Goal: Complete application form

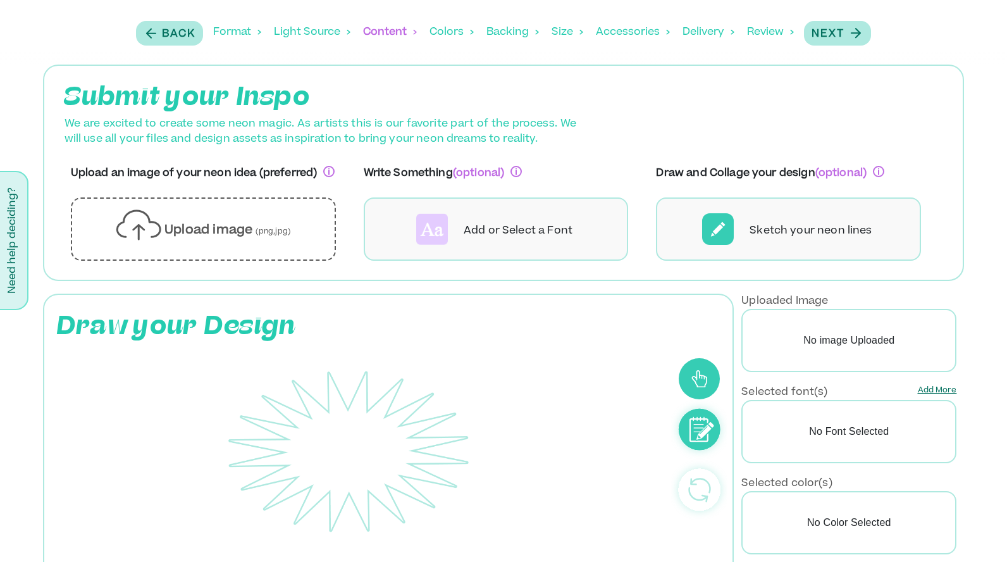
scroll to position [73, 0]
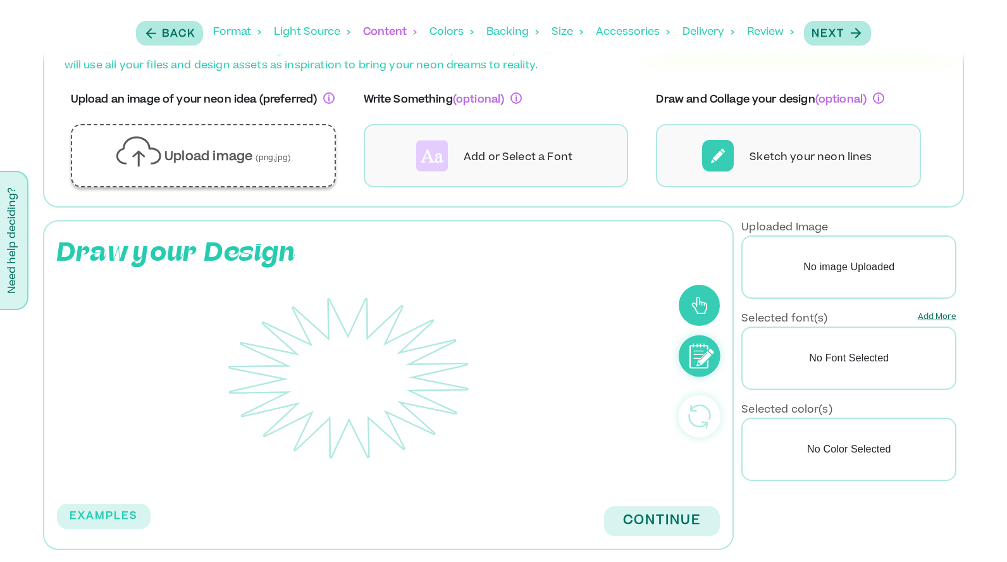
click at [233, 149] on p "Upload image (png,jpg)" at bounding box center [227, 158] width 126 height 18
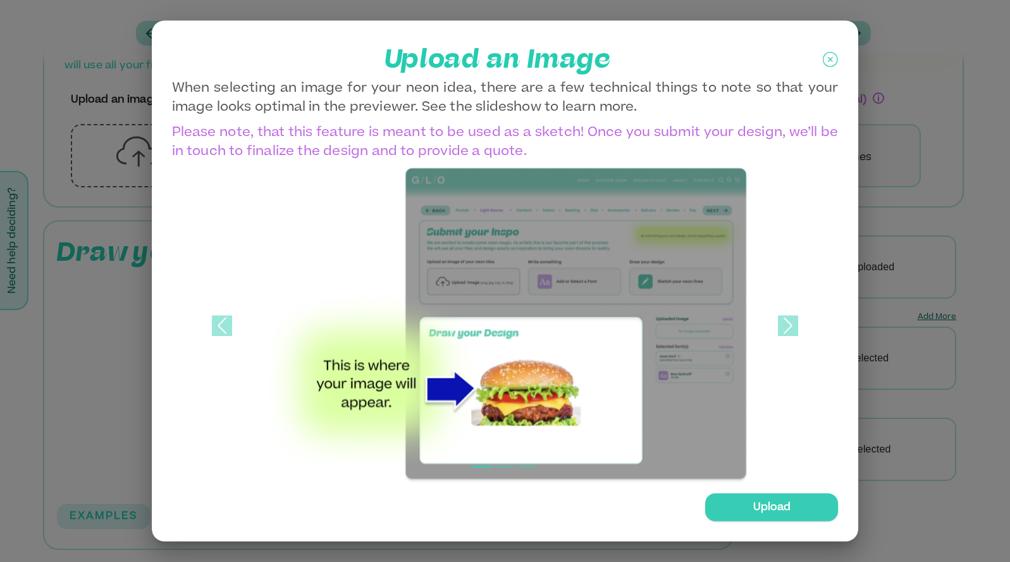
click at [725, 507] on div "Upload" at bounding box center [771, 507] width 133 height 28
click at [0, 0] on input "Upload" at bounding box center [0, 0] width 0 height 0
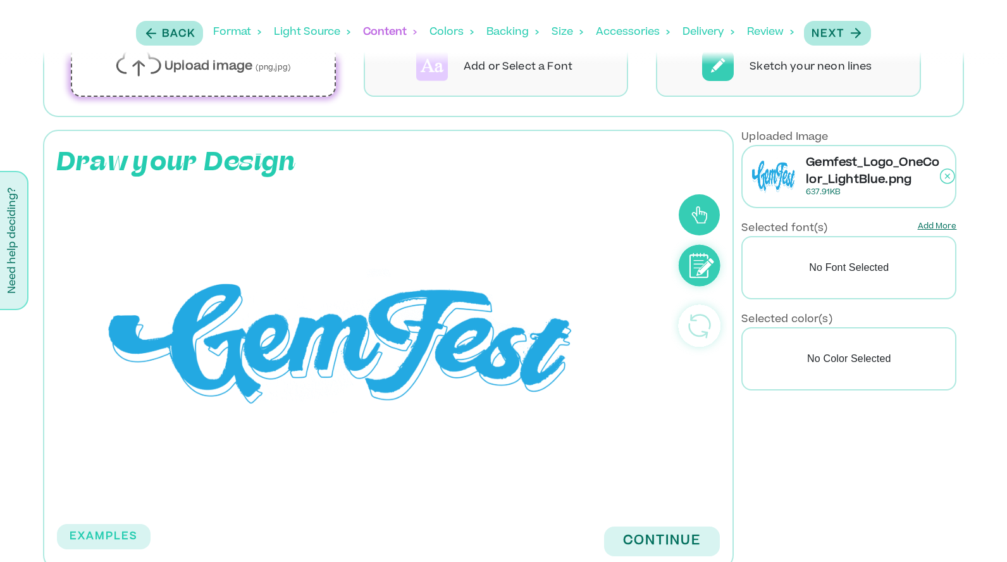
scroll to position [185, 0]
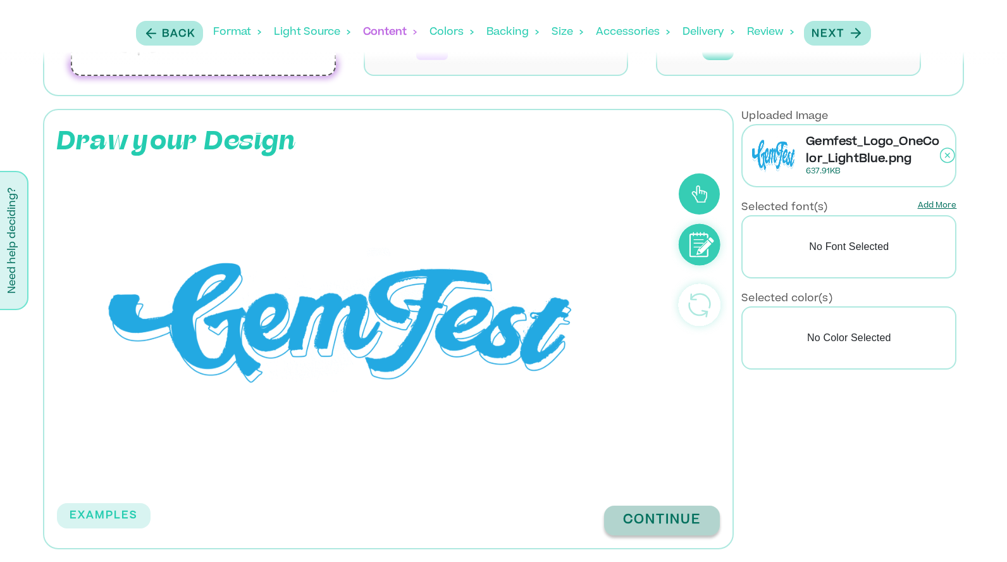
click at [655, 522] on button "Continue" at bounding box center [662, 520] width 116 height 30
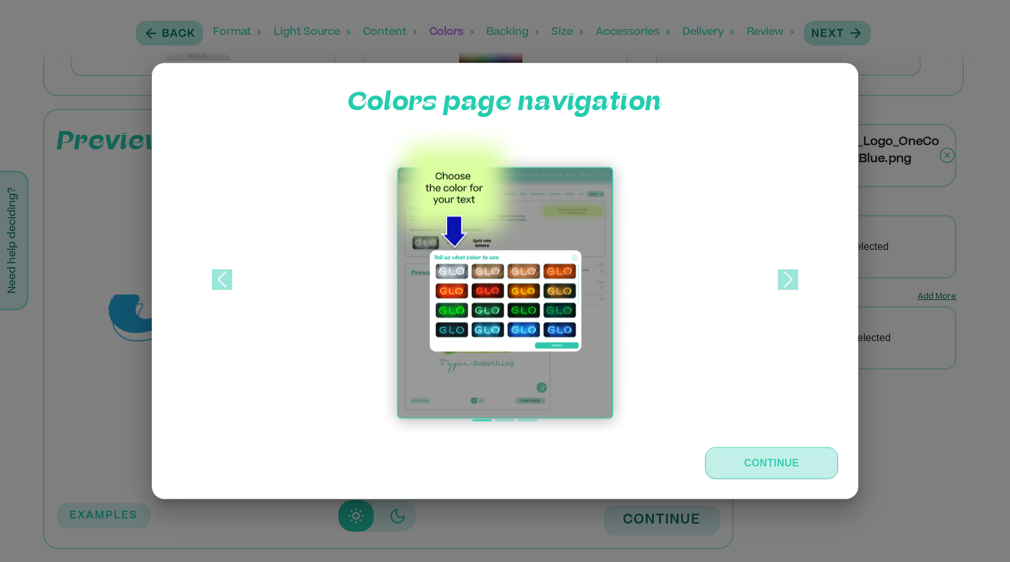
click at [743, 455] on button "Continue" at bounding box center [771, 463] width 133 height 32
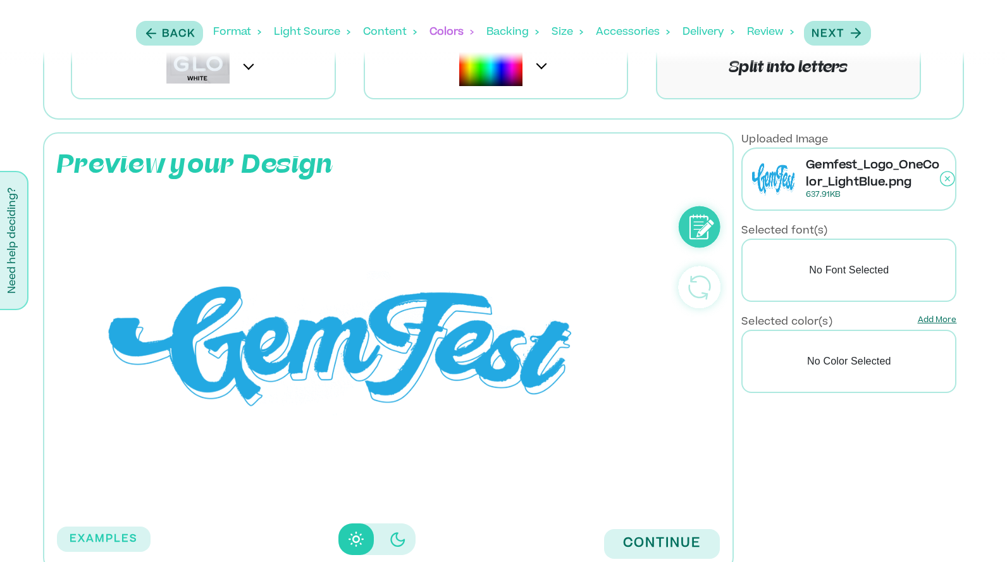
scroll to position [191, 0]
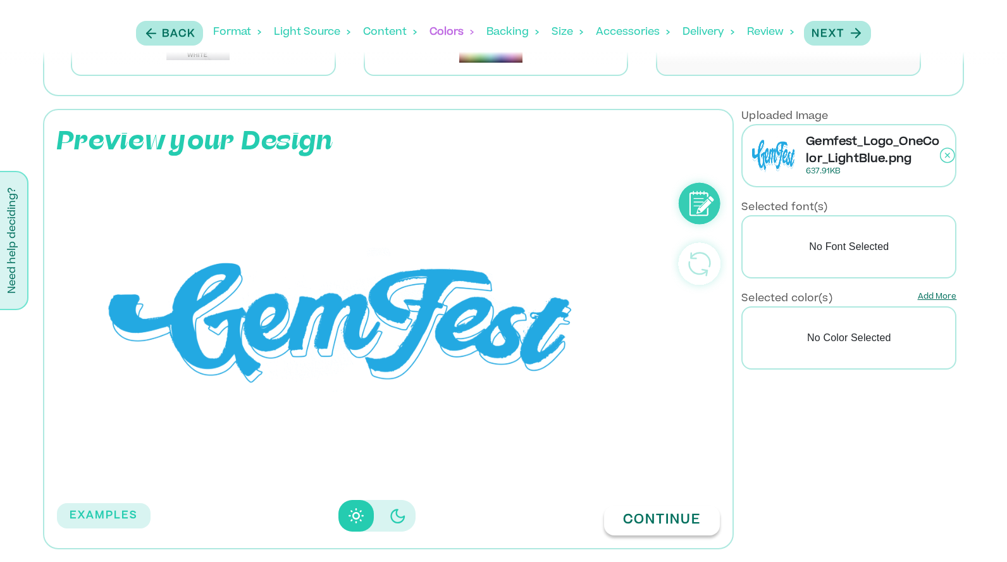
click at [651, 517] on button "Continue" at bounding box center [662, 520] width 116 height 30
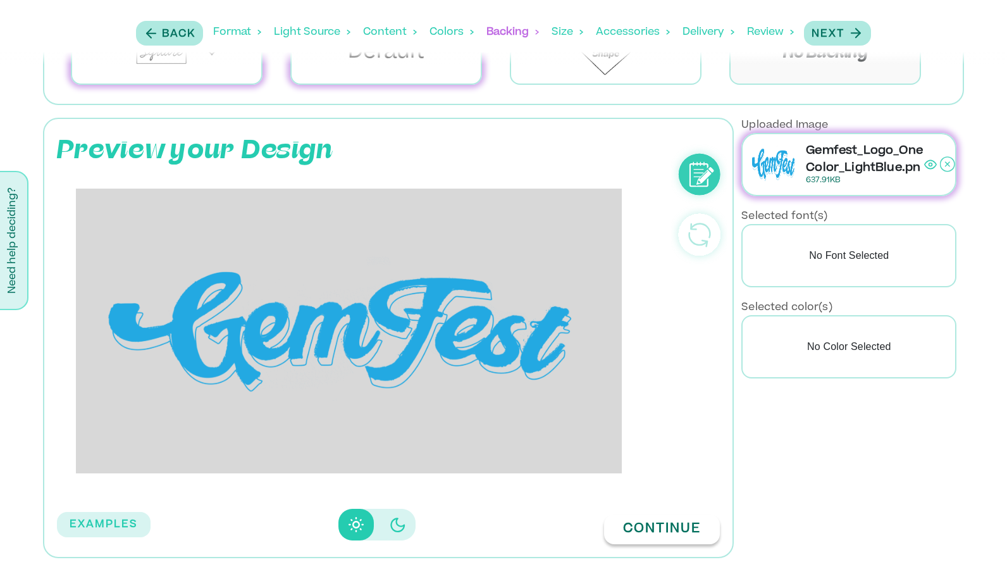
click at [645, 538] on button "Continue" at bounding box center [662, 529] width 116 height 30
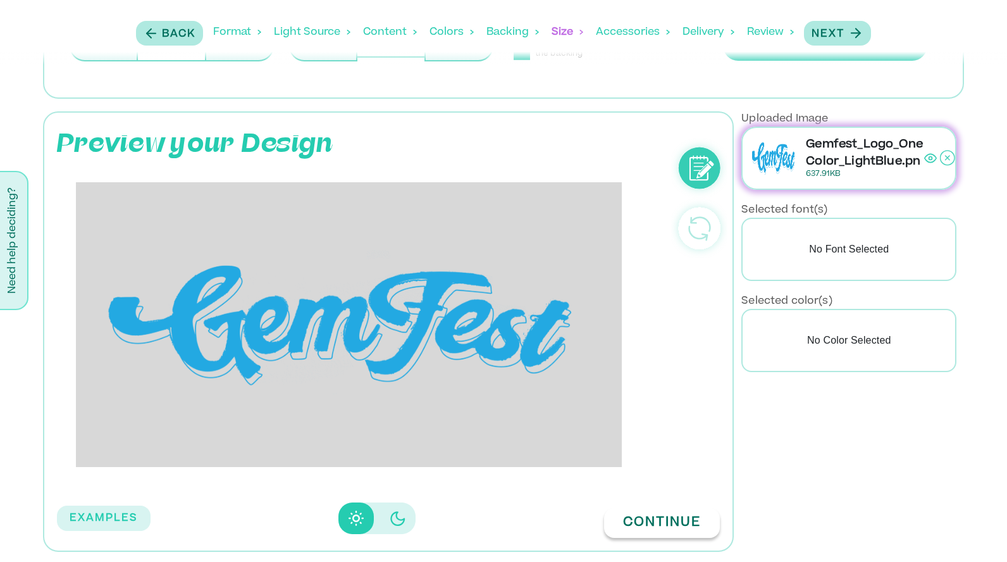
click at [647, 526] on button "Continue" at bounding box center [662, 523] width 116 height 30
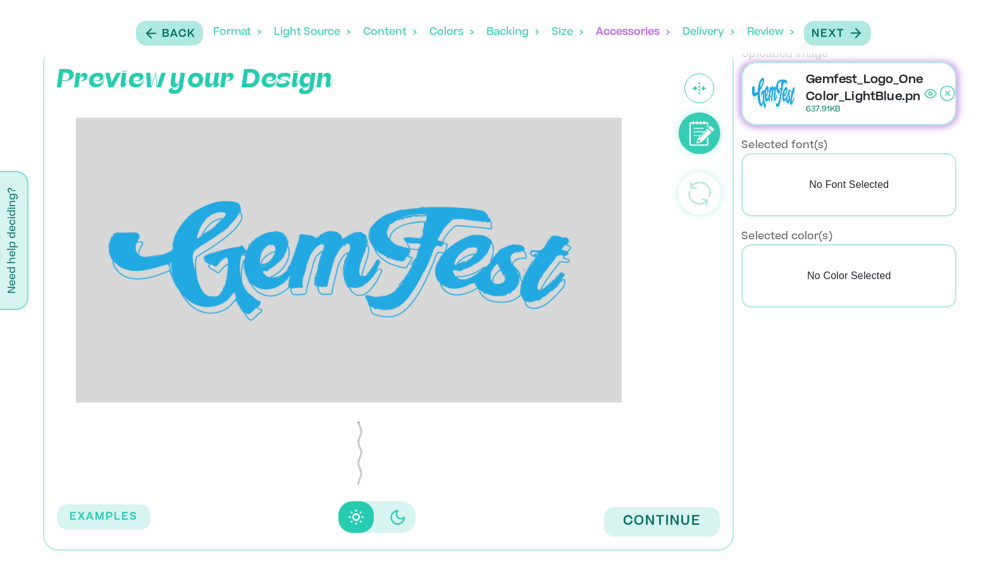
scroll to position [263, 0]
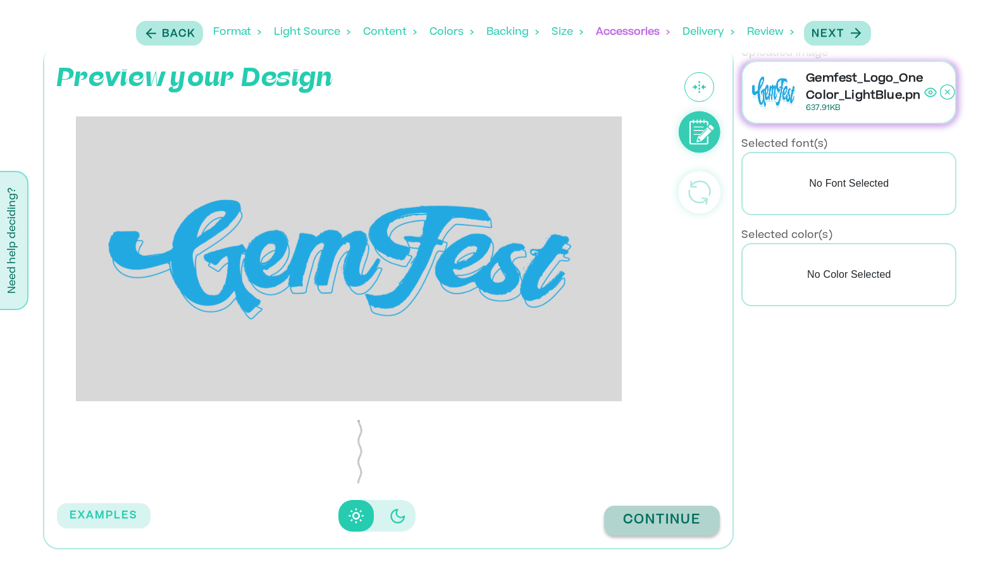
click at [652, 521] on button "Continue" at bounding box center [662, 520] width 116 height 30
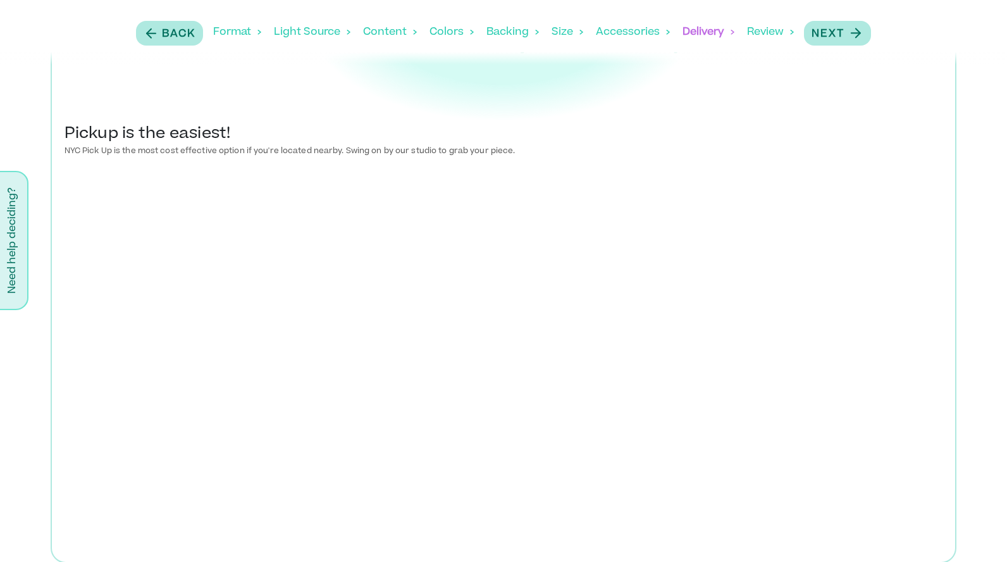
scroll to position [317, 0]
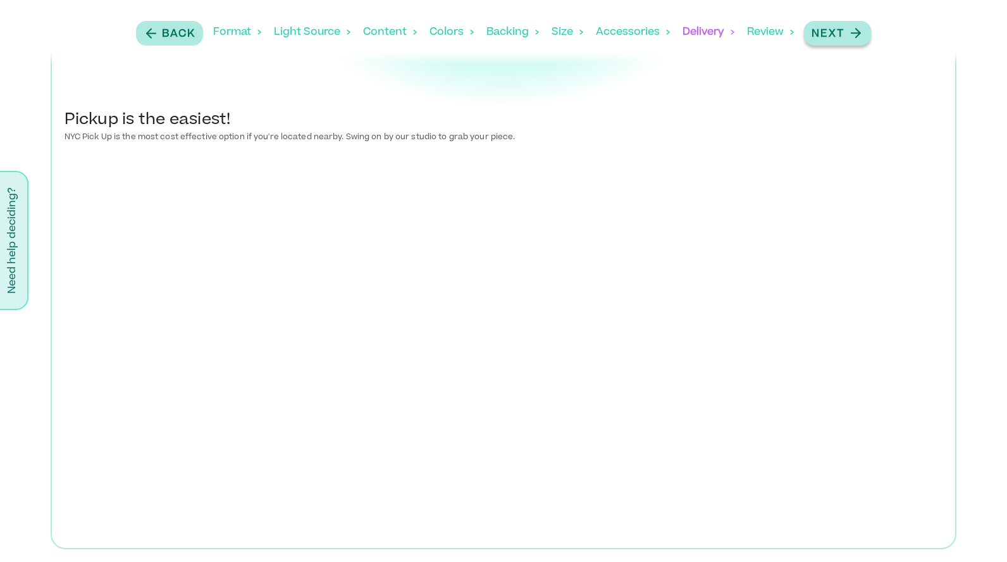
click at [838, 30] on p "Next" at bounding box center [828, 34] width 33 height 15
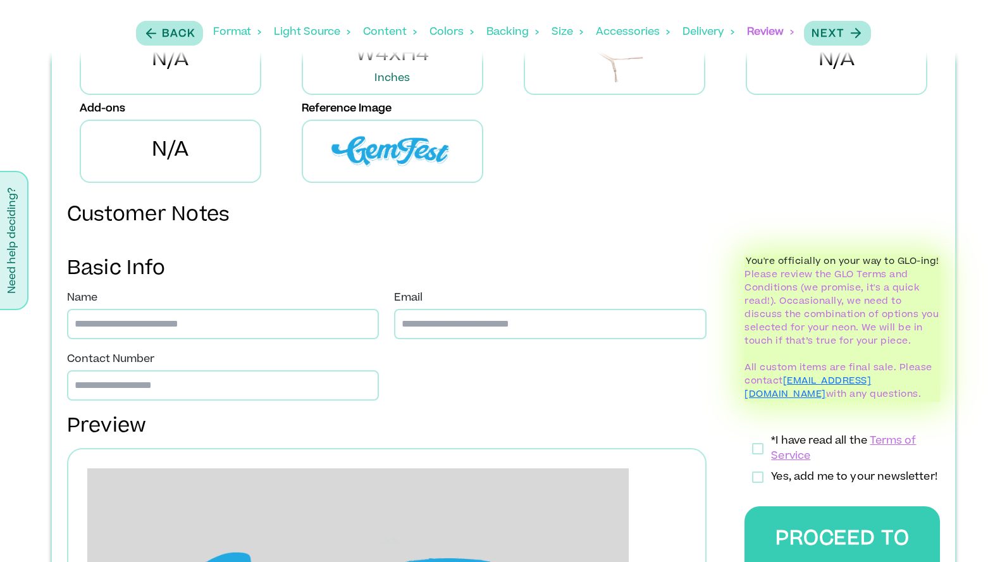
scroll to position [194, 0]
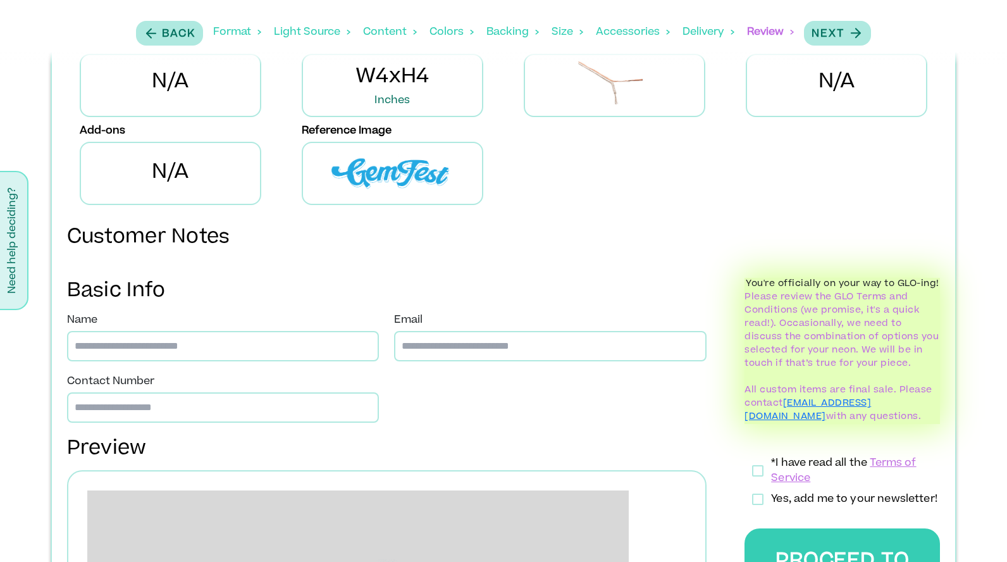
click at [362, 338] on input at bounding box center [223, 346] width 312 height 30
type input "**********"
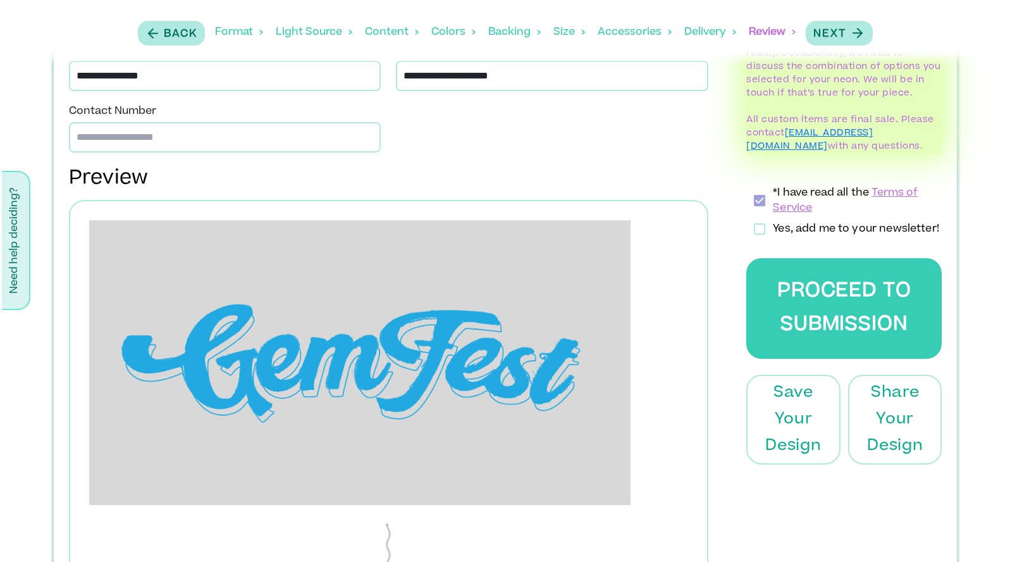
scroll to position [517, 0]
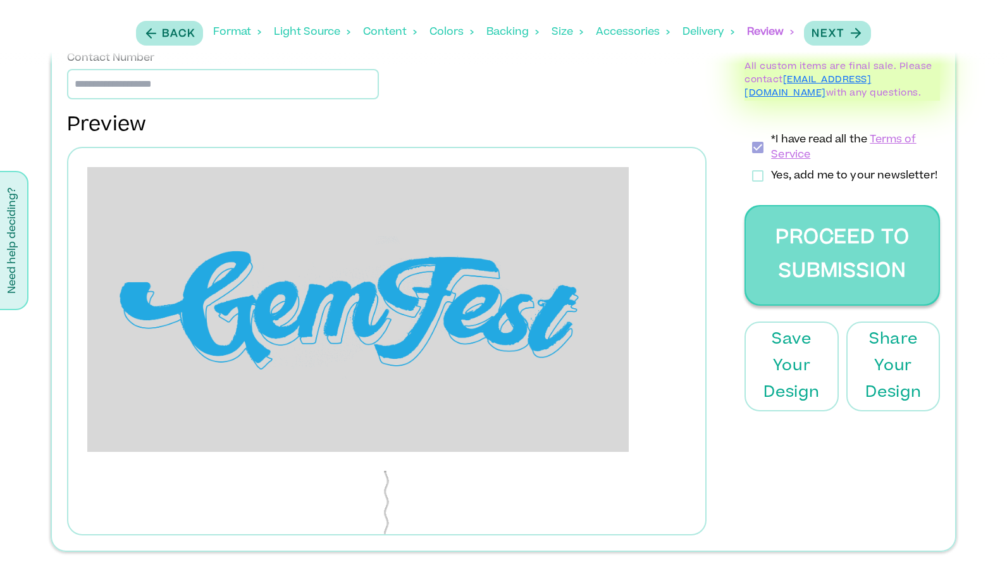
click at [834, 240] on button "Proceed to Submission" at bounding box center [842, 255] width 195 height 101
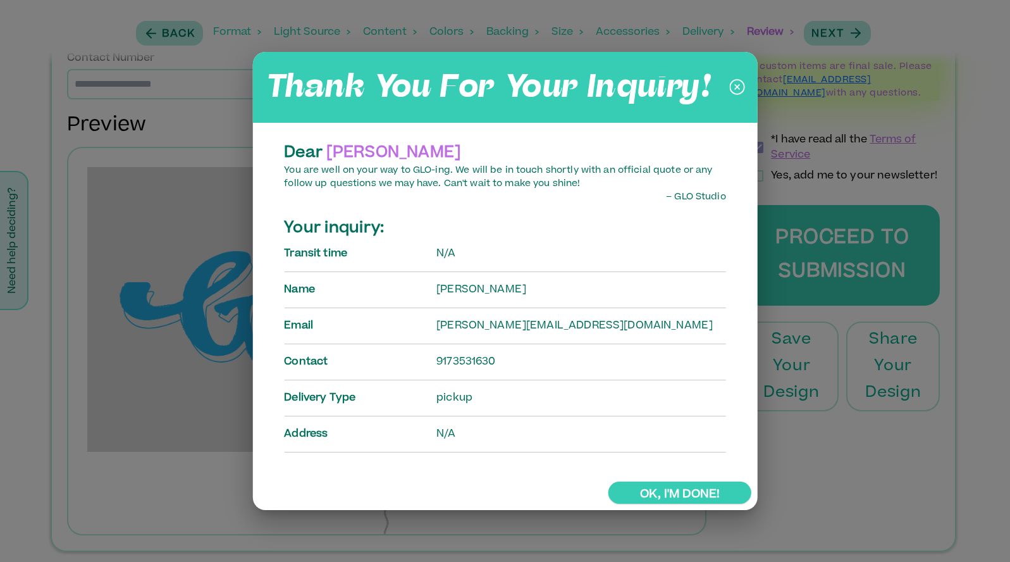
click at [674, 499] on link "Ok, I'm done!" at bounding box center [680, 492] width 143 height 22
